Goal: Transaction & Acquisition: Subscribe to service/newsletter

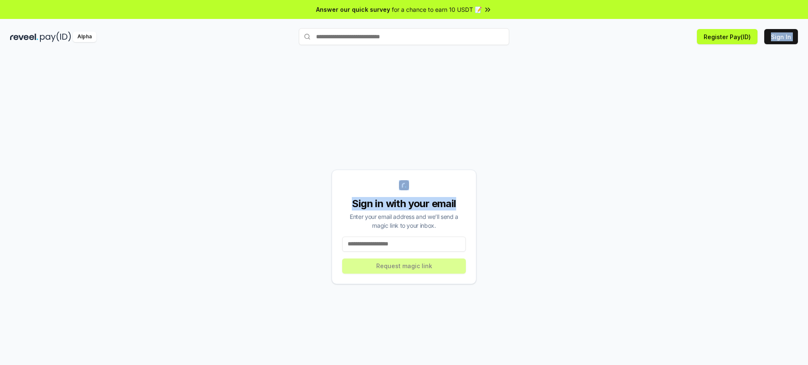
drag, startPoint x: 0, startPoint y: 0, endPoint x: 550, endPoint y: 183, distance: 579.4
click at [519, 125] on div "Answer our quick survey for a chance to earn 10 USDT 📝 Alpha Register Pay(ID) S…" at bounding box center [404, 194] width 808 height 389
click at [550, 186] on div "Sign in with your email Enter your email address and we’ll send a magic link to…" at bounding box center [404, 226] width 788 height 325
click at [407, 248] on input at bounding box center [404, 244] width 124 height 15
click at [729, 37] on button "Register Pay(ID)" at bounding box center [727, 36] width 61 height 15
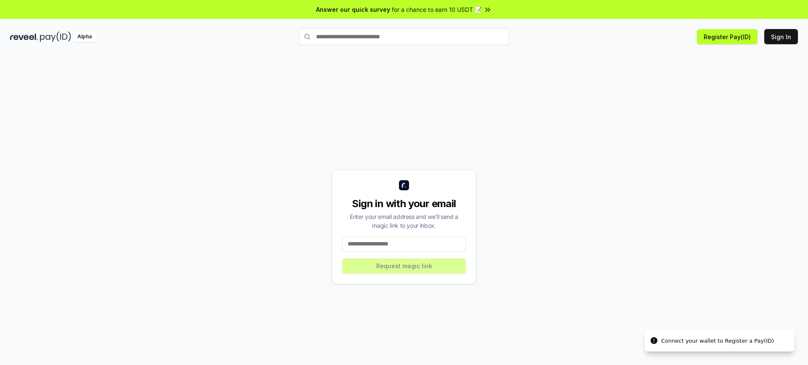
click at [383, 246] on input at bounding box center [404, 244] width 124 height 15
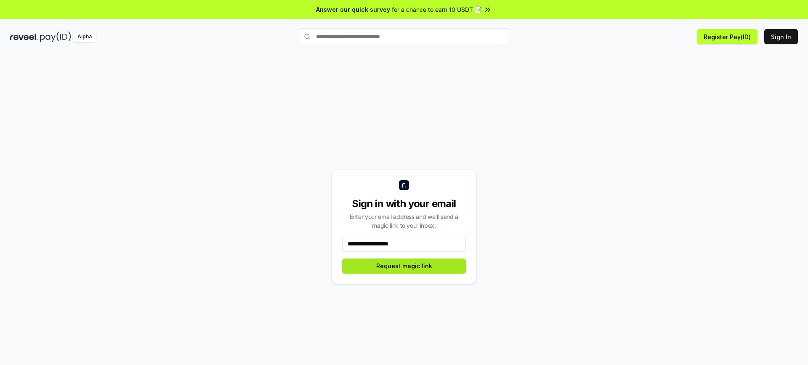
type input "**********"
click at [420, 271] on button "Request magic link" at bounding box center [404, 265] width 124 height 15
